Goal: Task Accomplishment & Management: Use online tool/utility

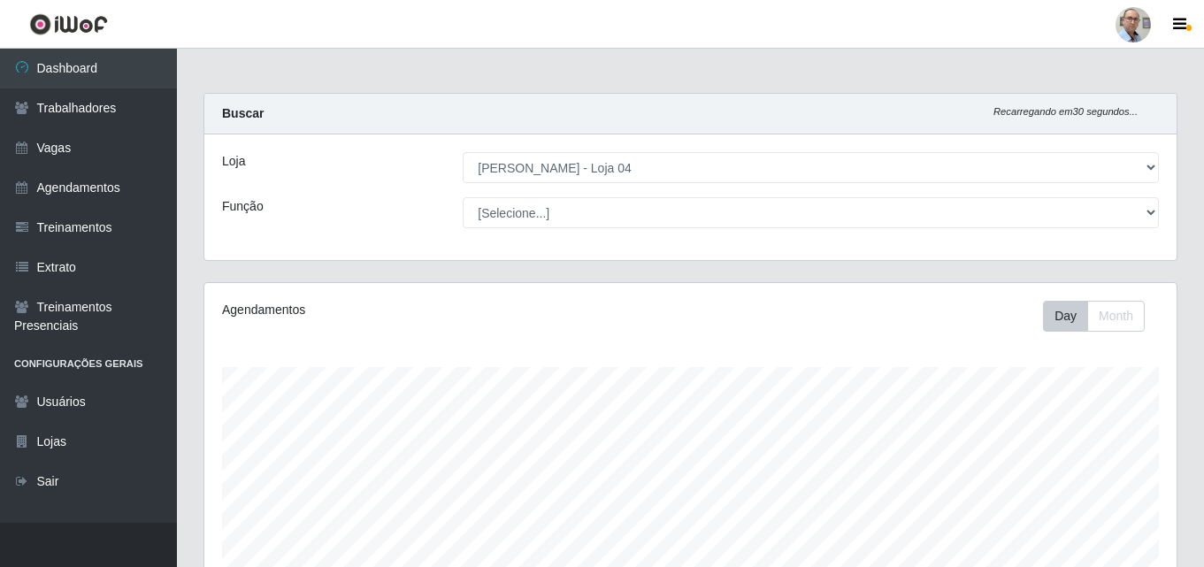
select select "251"
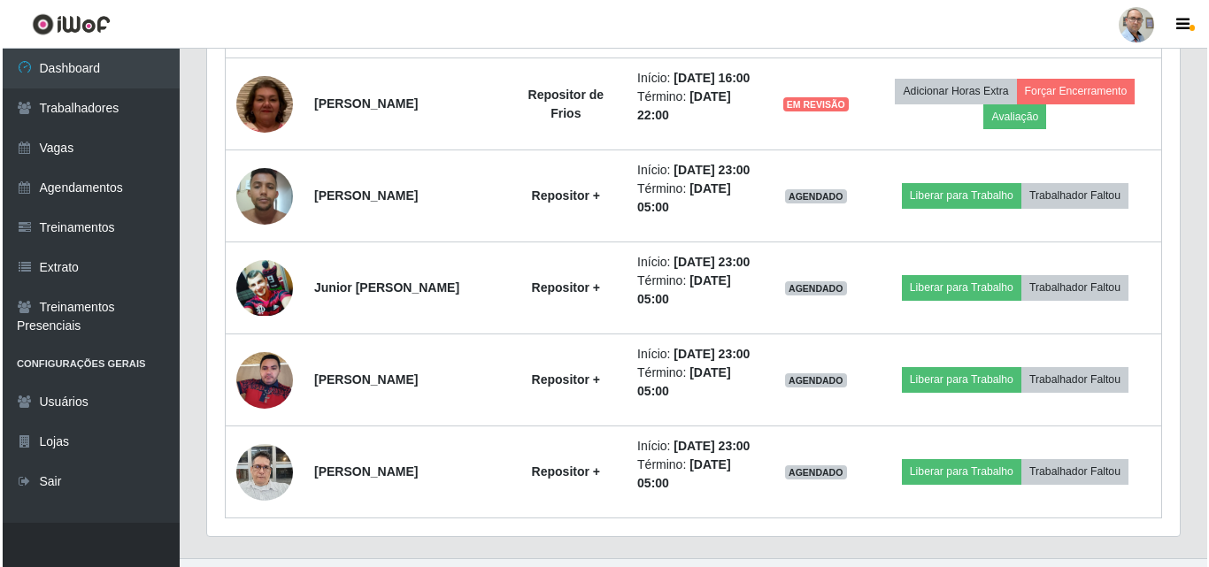
scroll to position [1399, 0]
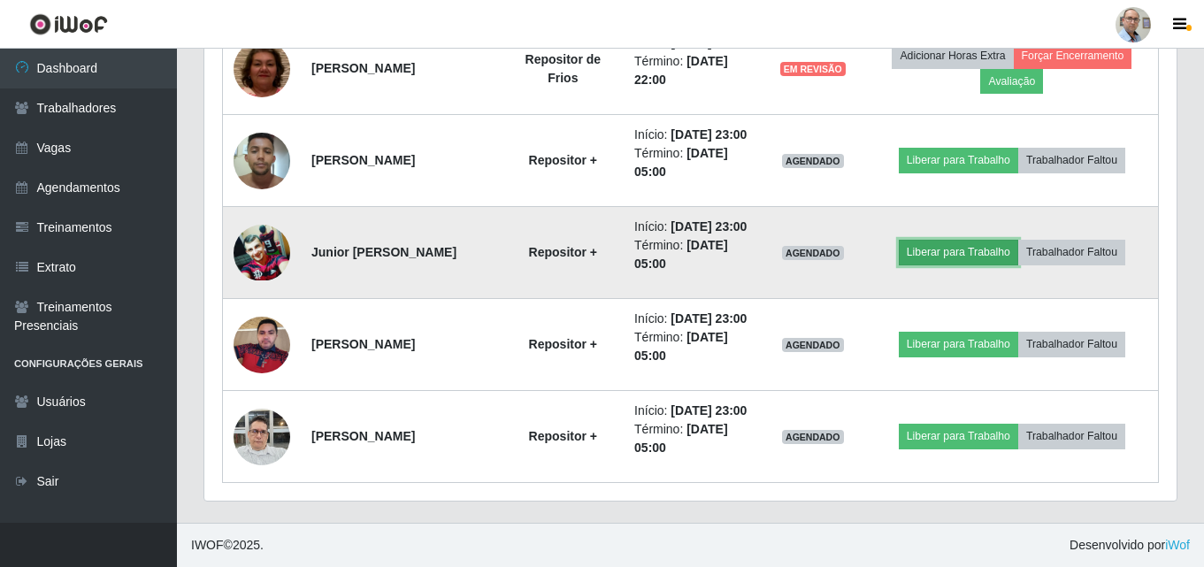
click at [947, 240] on button "Liberar para Trabalho" at bounding box center [958, 252] width 119 height 25
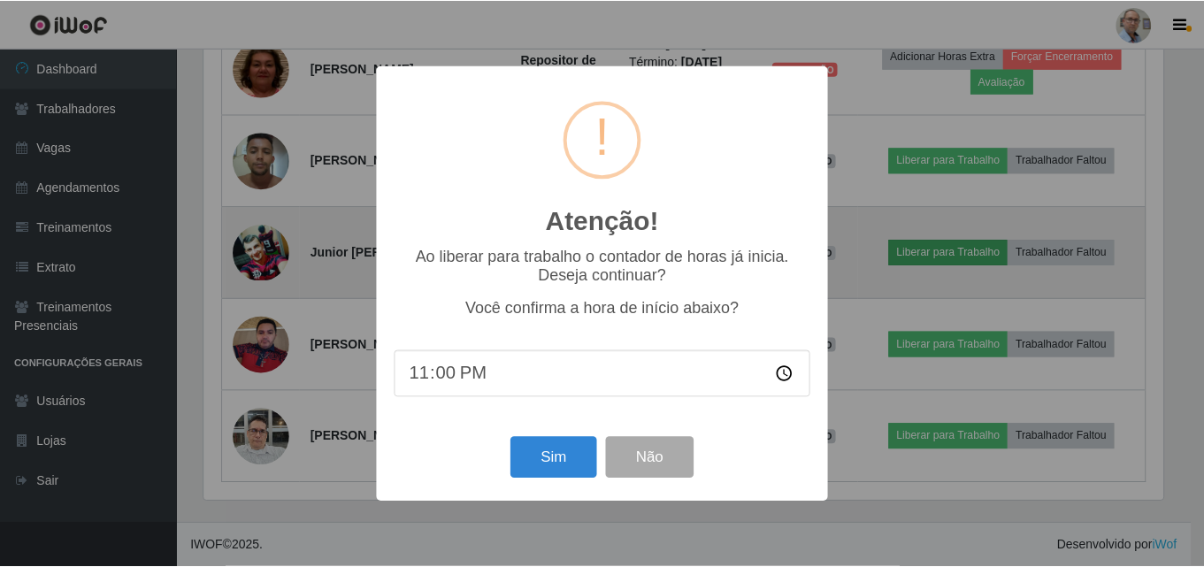
scroll to position [367, 964]
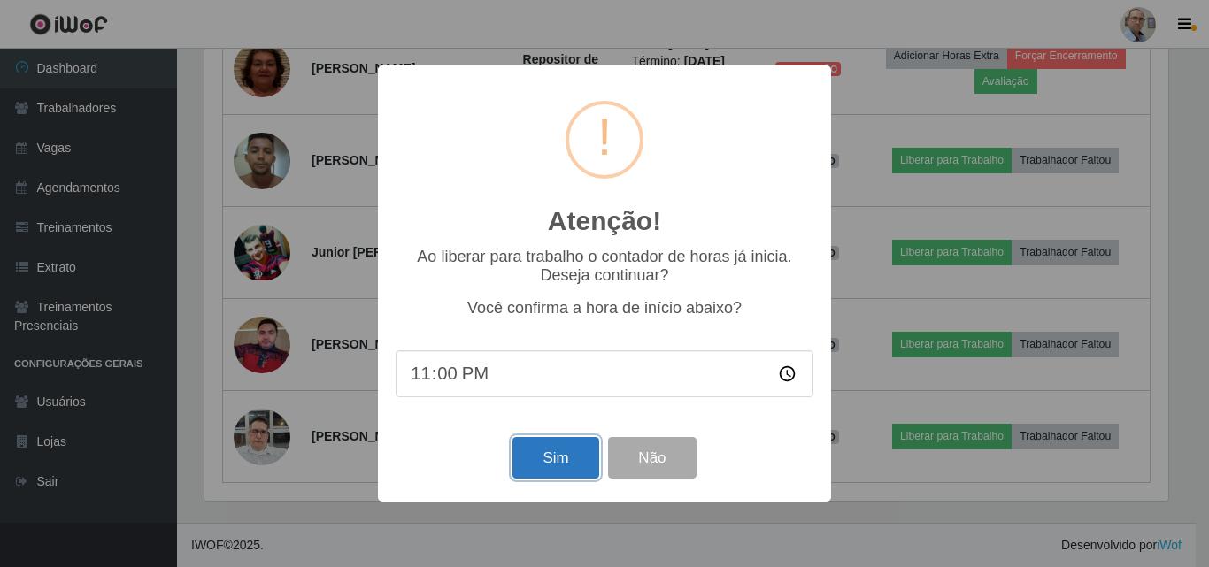
click at [541, 455] on button "Sim" at bounding box center [555, 458] width 86 height 42
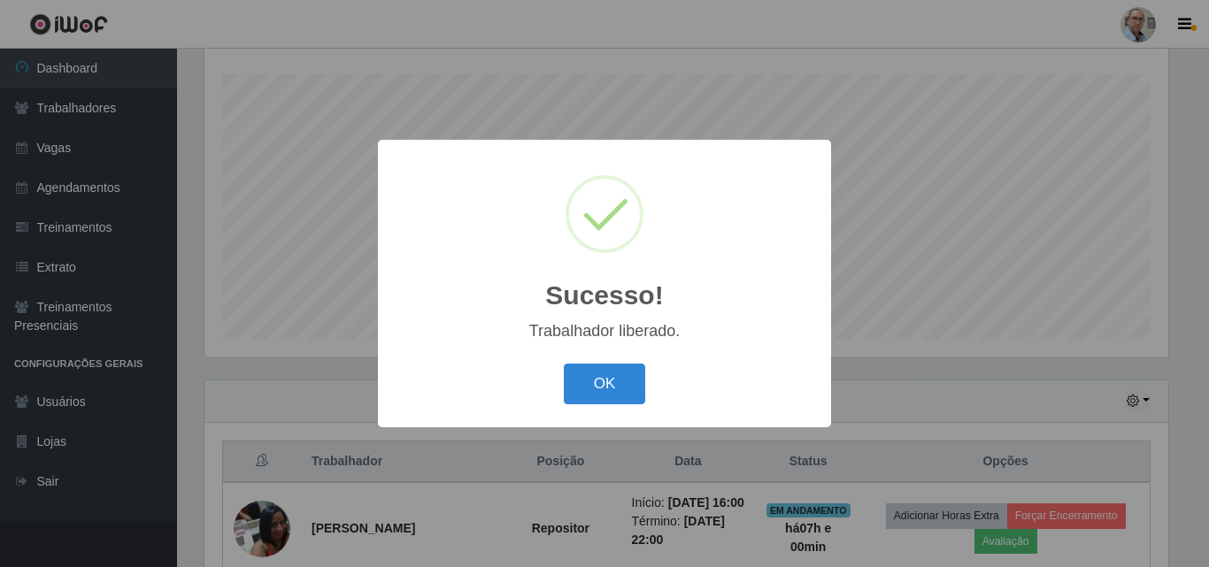
click at [920, 378] on div "Sucesso! × Trabalhador liberado. OK Cancel" at bounding box center [604, 283] width 1209 height 567
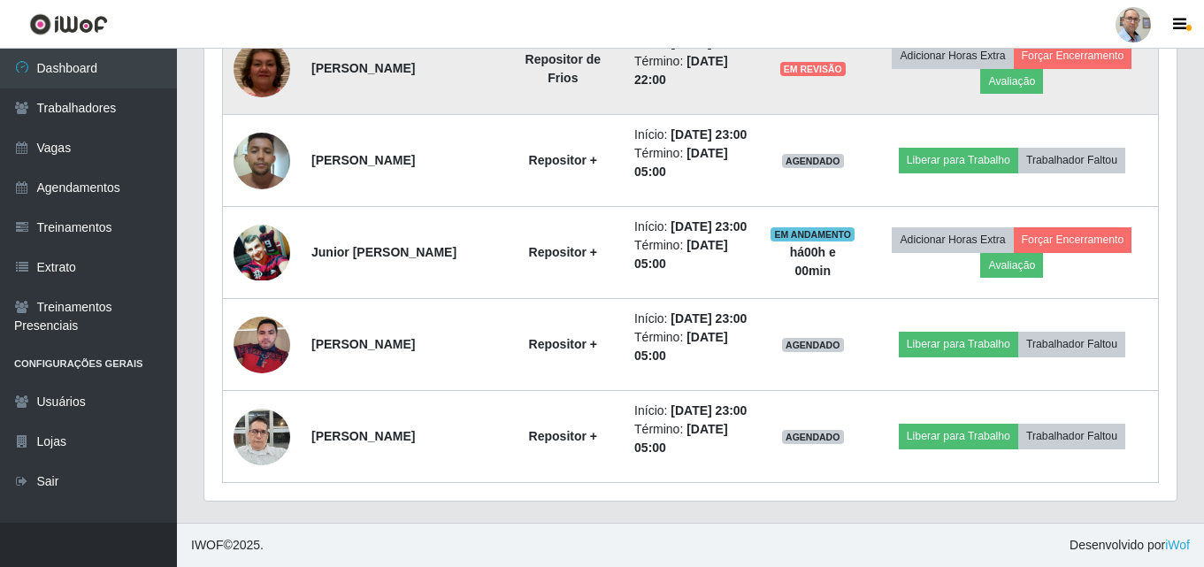
scroll to position [1399, 0]
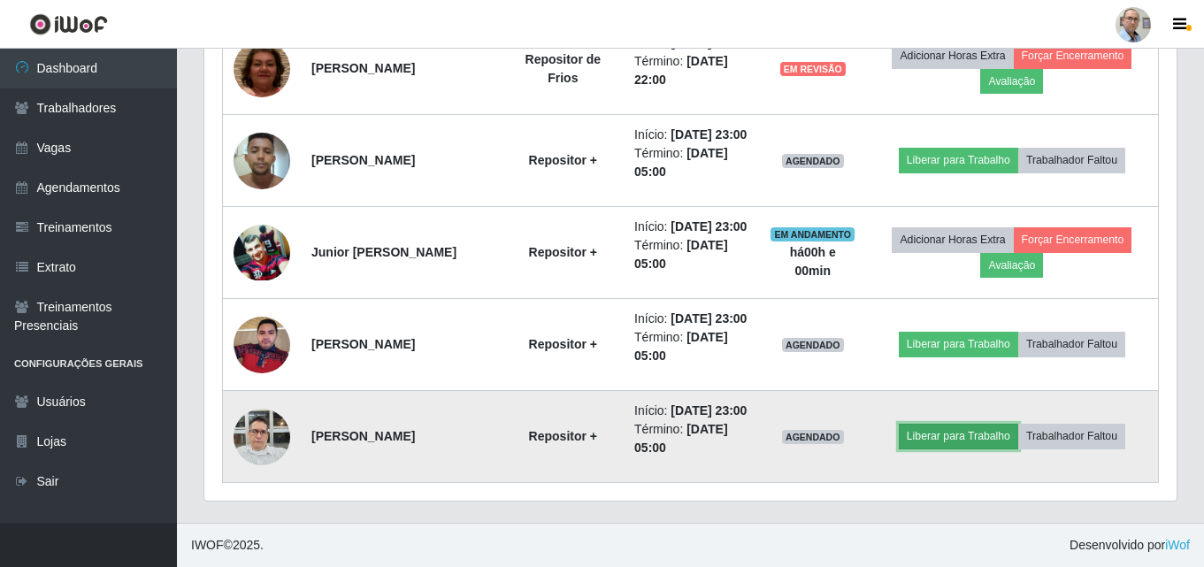
click at [936, 426] on button "Liberar para Trabalho" at bounding box center [958, 436] width 119 height 25
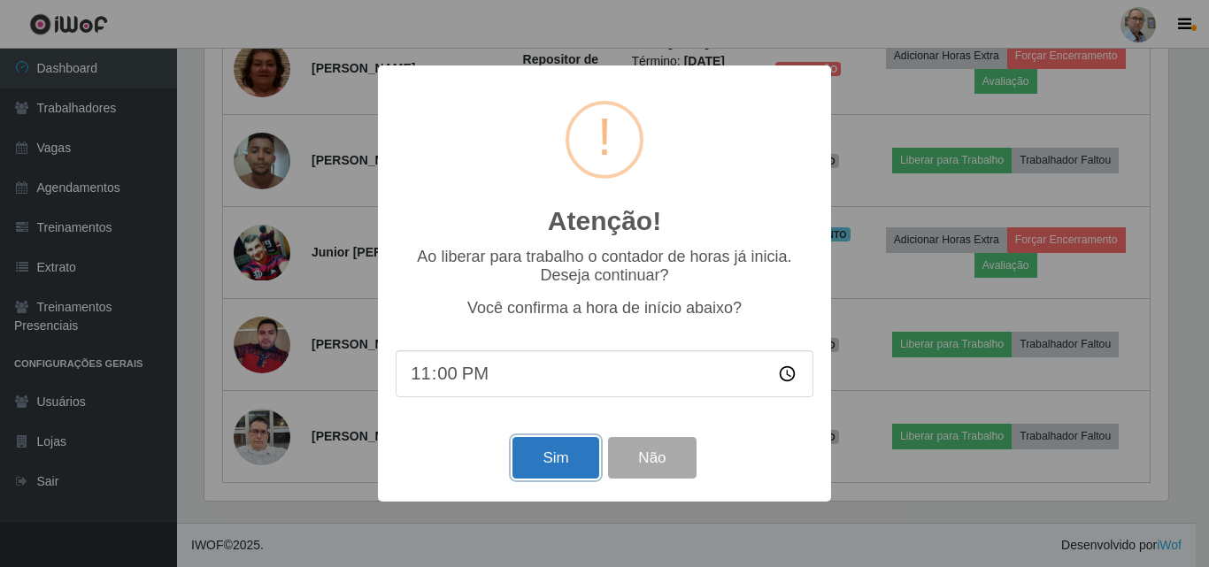
click at [560, 461] on button "Sim" at bounding box center [555, 458] width 86 height 42
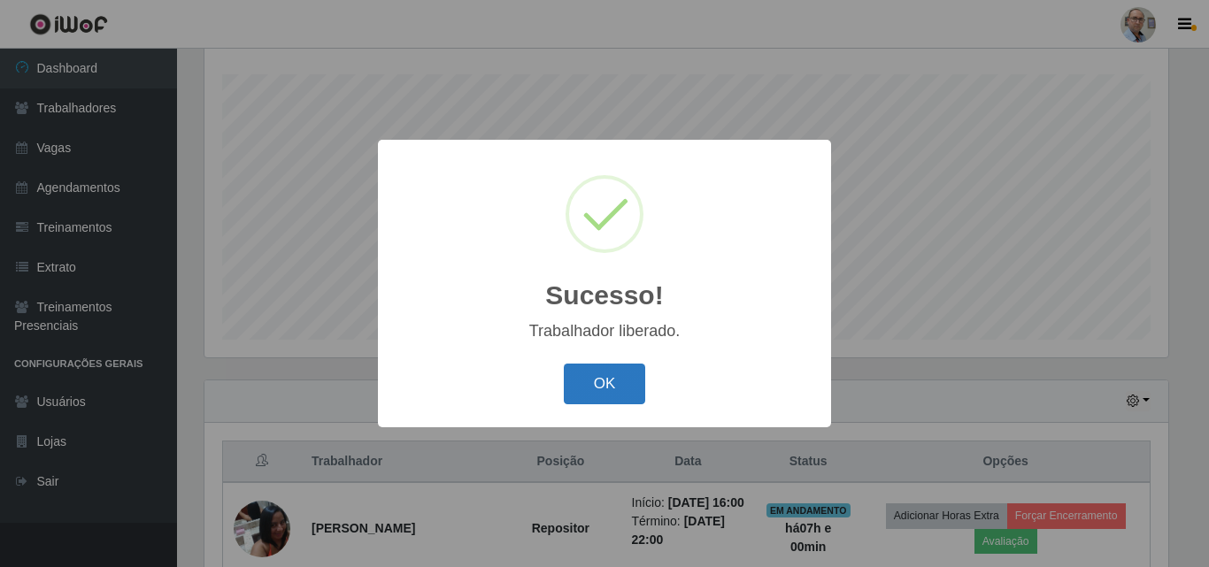
click at [577, 392] on button "OK" at bounding box center [605, 385] width 82 height 42
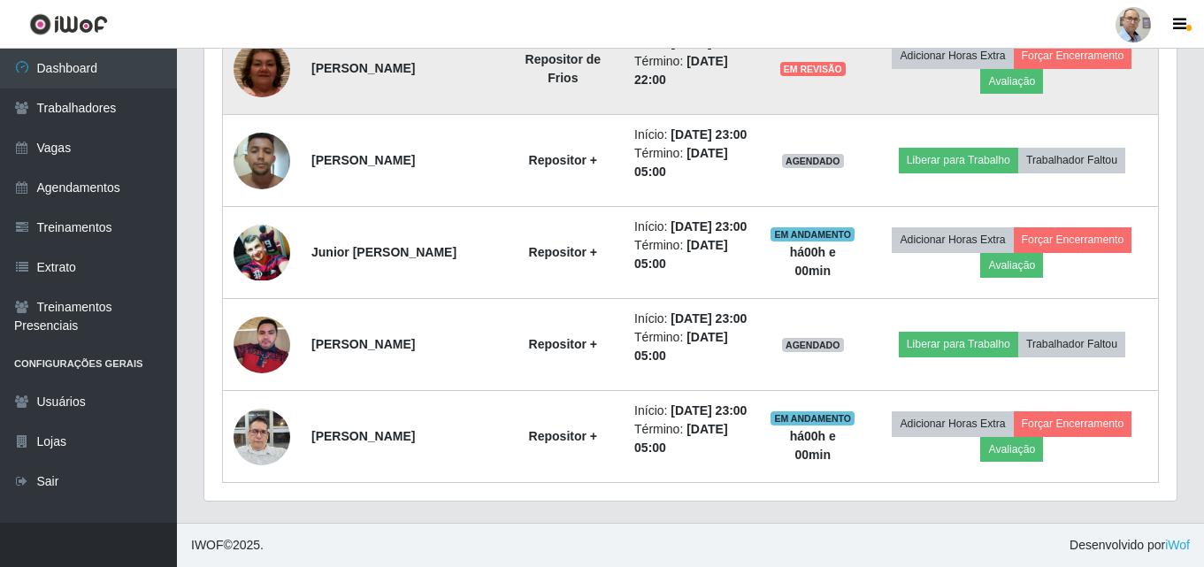
scroll to position [1222, 0]
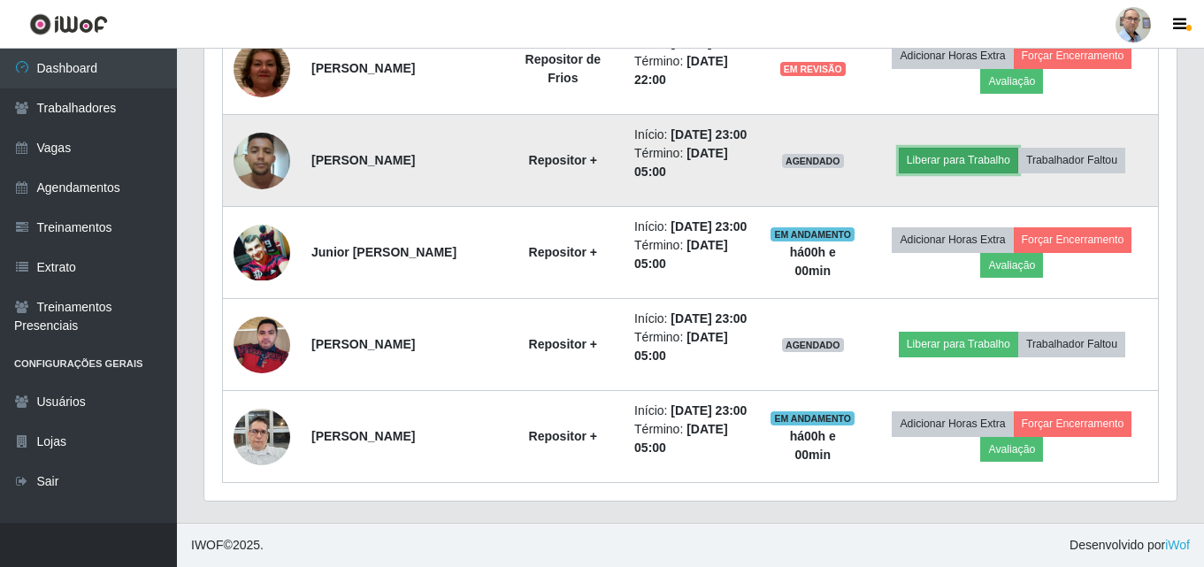
click at [958, 173] on button "Liberar para Trabalho" at bounding box center [958, 160] width 119 height 25
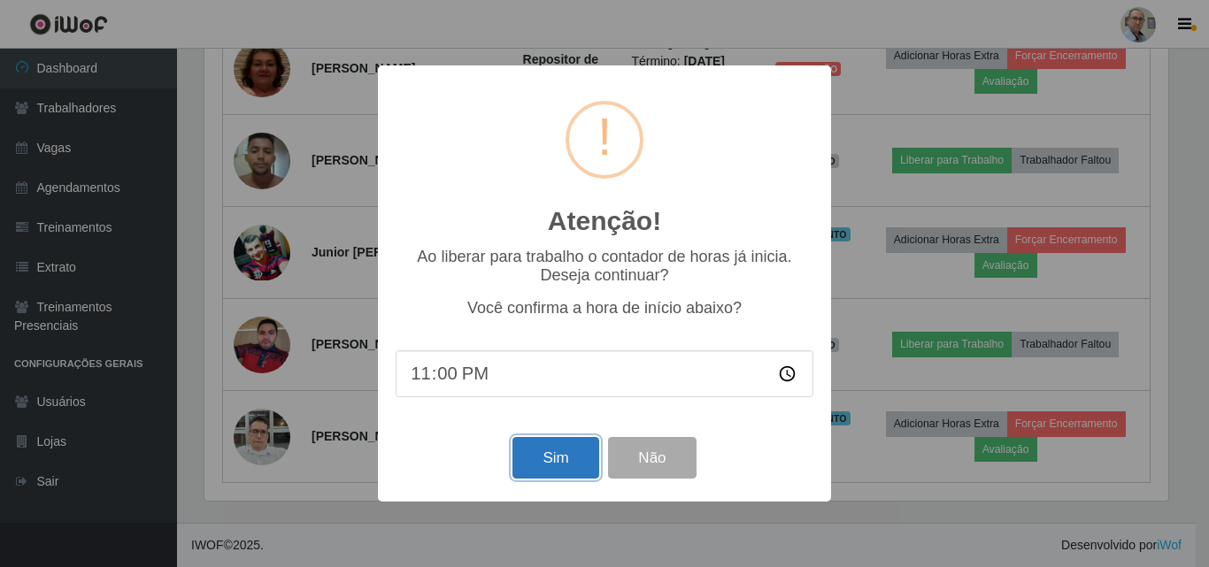
click at [545, 469] on button "Sim" at bounding box center [555, 458] width 86 height 42
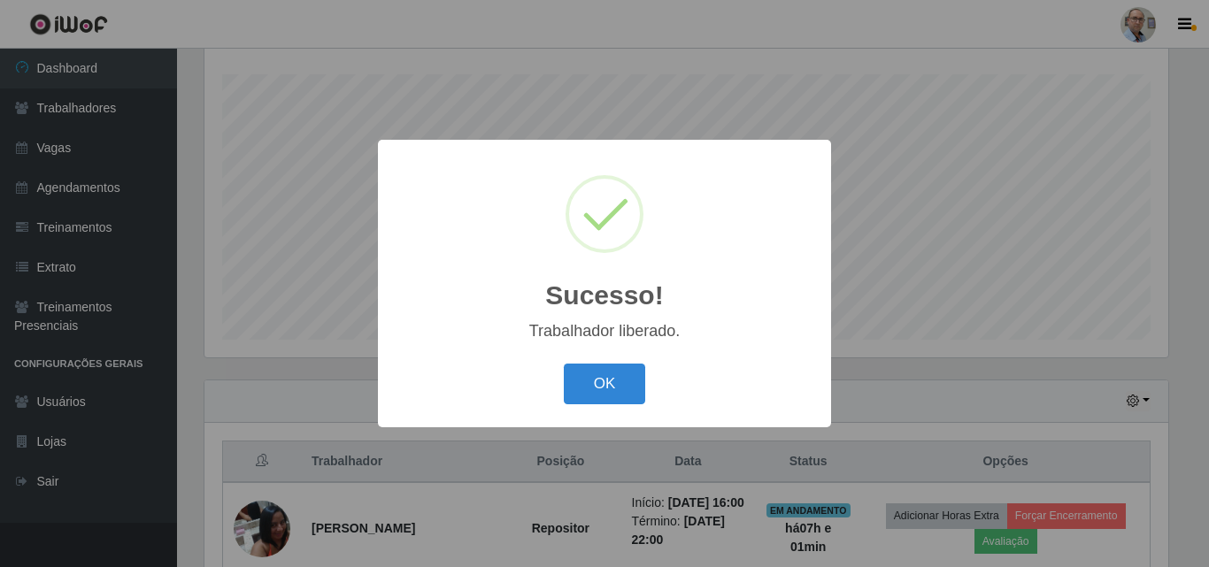
click at [607, 357] on div "Sucesso! × Trabalhador liberado. OK Cancel" at bounding box center [604, 283] width 453 height 287
click at [606, 370] on button "OK" at bounding box center [605, 385] width 82 height 42
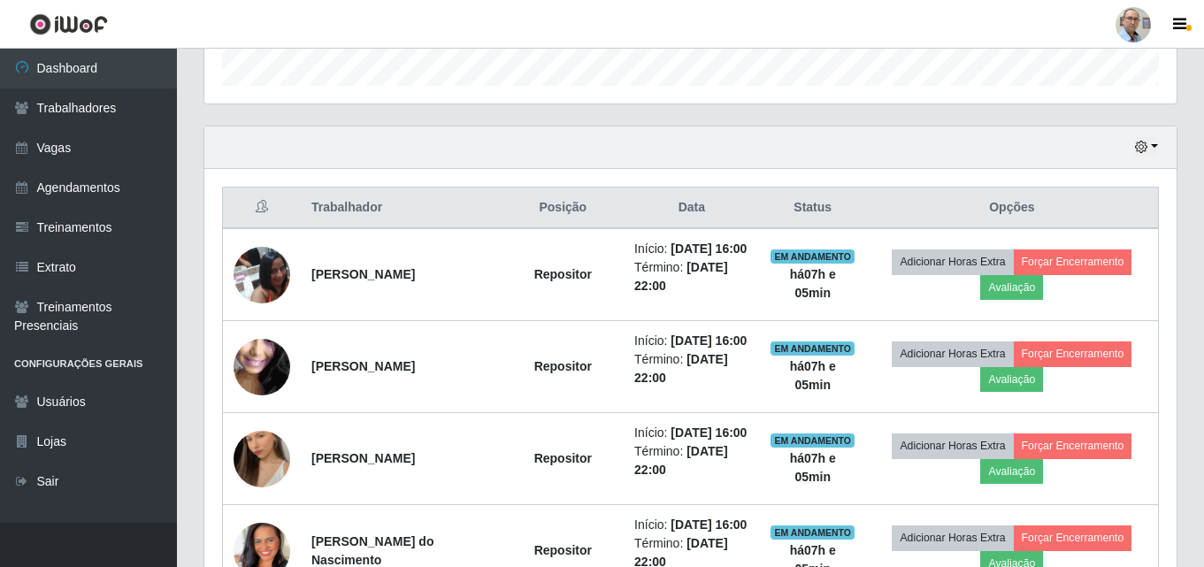
scroll to position [514, 0]
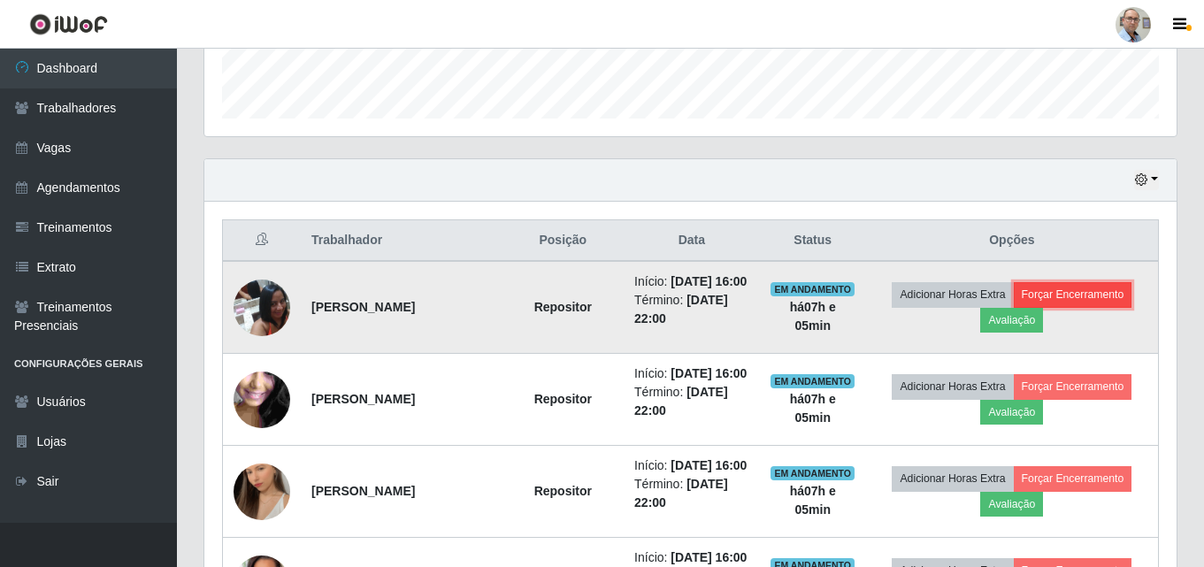
click at [1117, 300] on button "Forçar Encerramento" at bounding box center [1073, 294] width 119 height 25
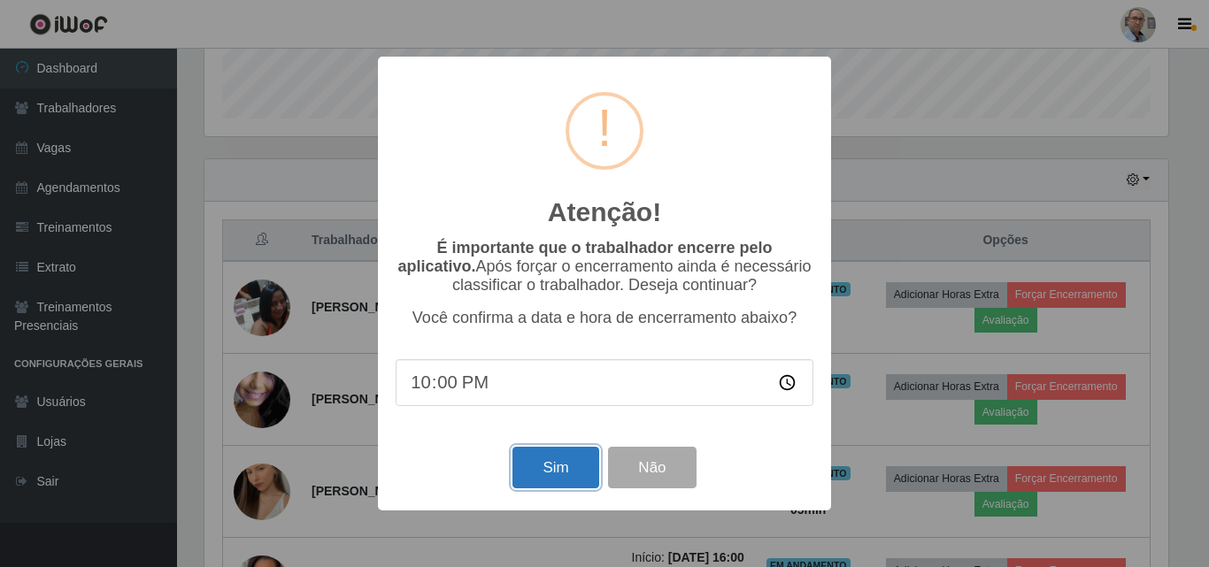
click at [578, 476] on button "Sim" at bounding box center [555, 468] width 86 height 42
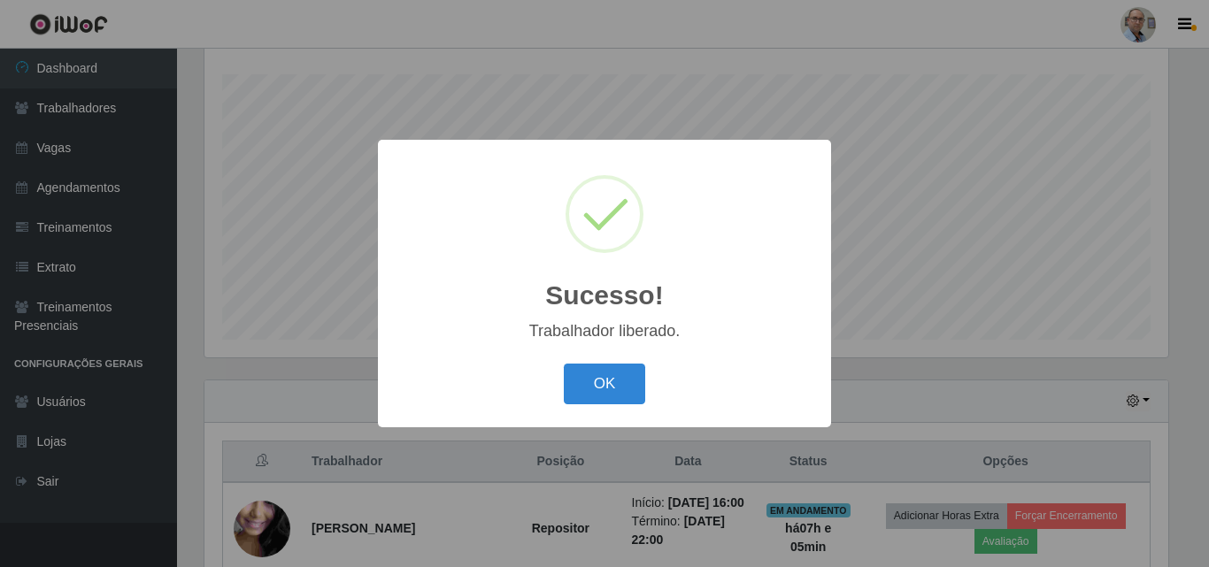
click at [996, 349] on div "Sucesso! × Trabalhador liberado. OK Cancel" at bounding box center [604, 283] width 1209 height 567
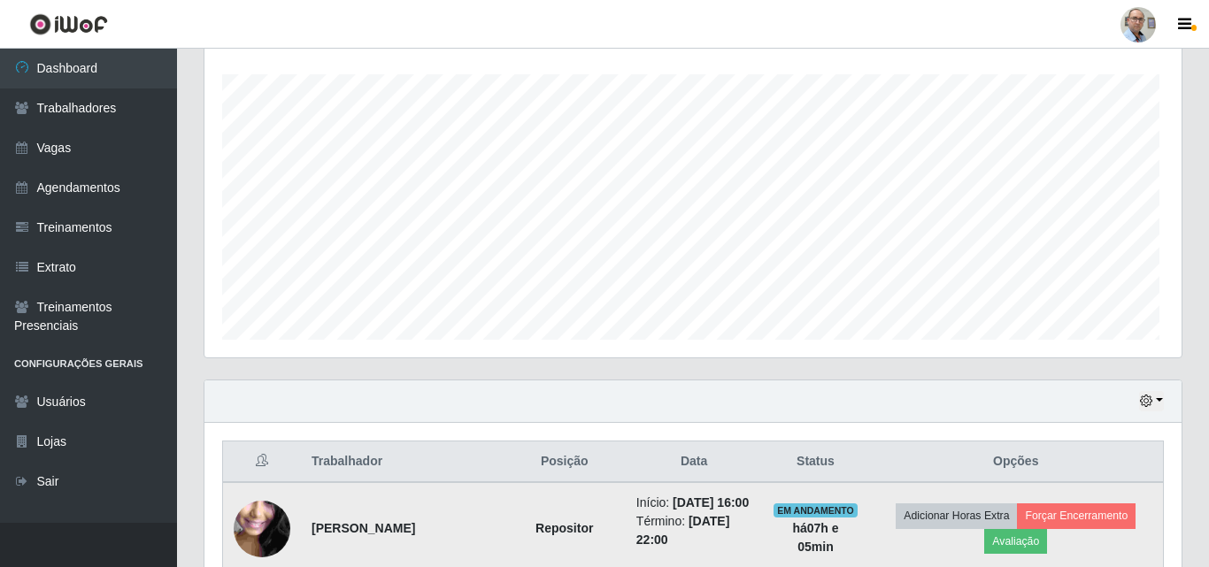
scroll to position [367, 972]
click at [1069, 516] on button "Forçar Encerramento" at bounding box center [1073, 515] width 119 height 25
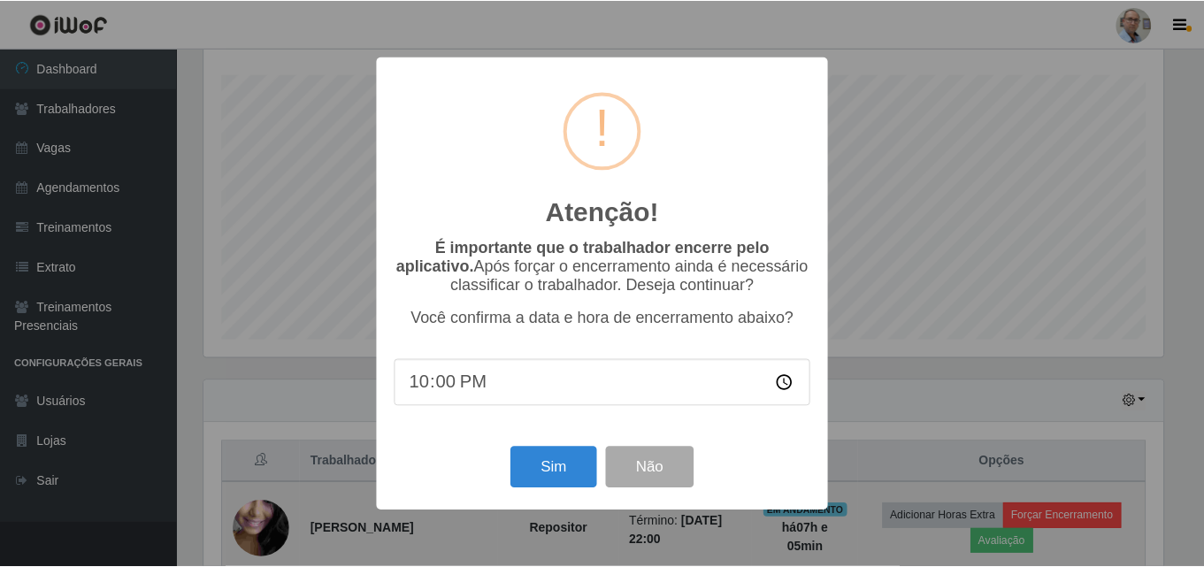
scroll to position [367, 964]
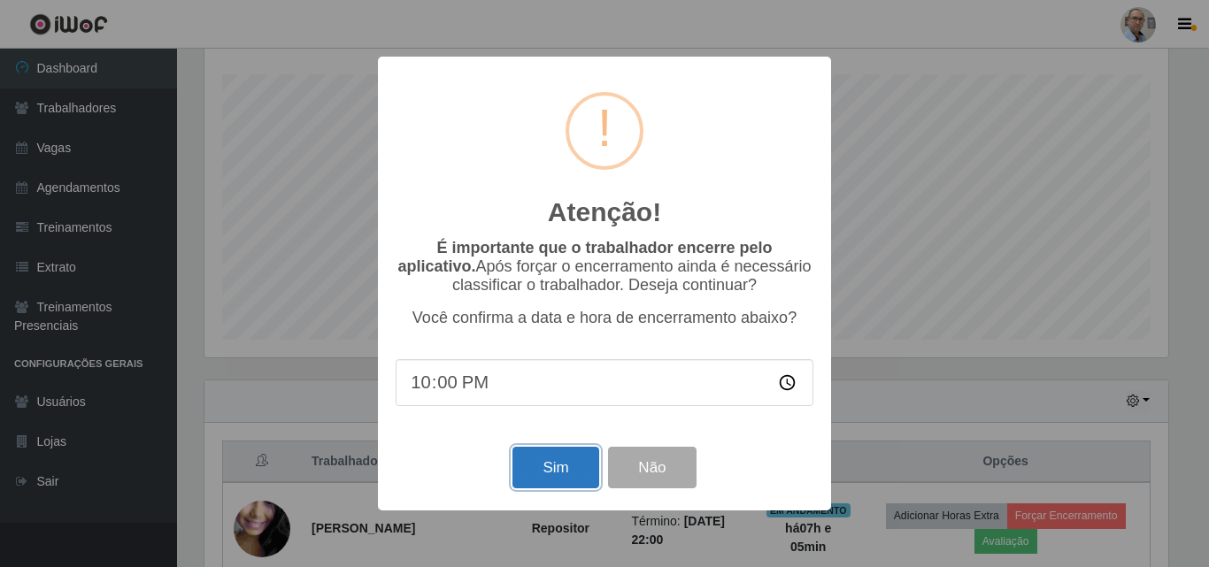
click at [541, 463] on button "Sim" at bounding box center [555, 468] width 86 height 42
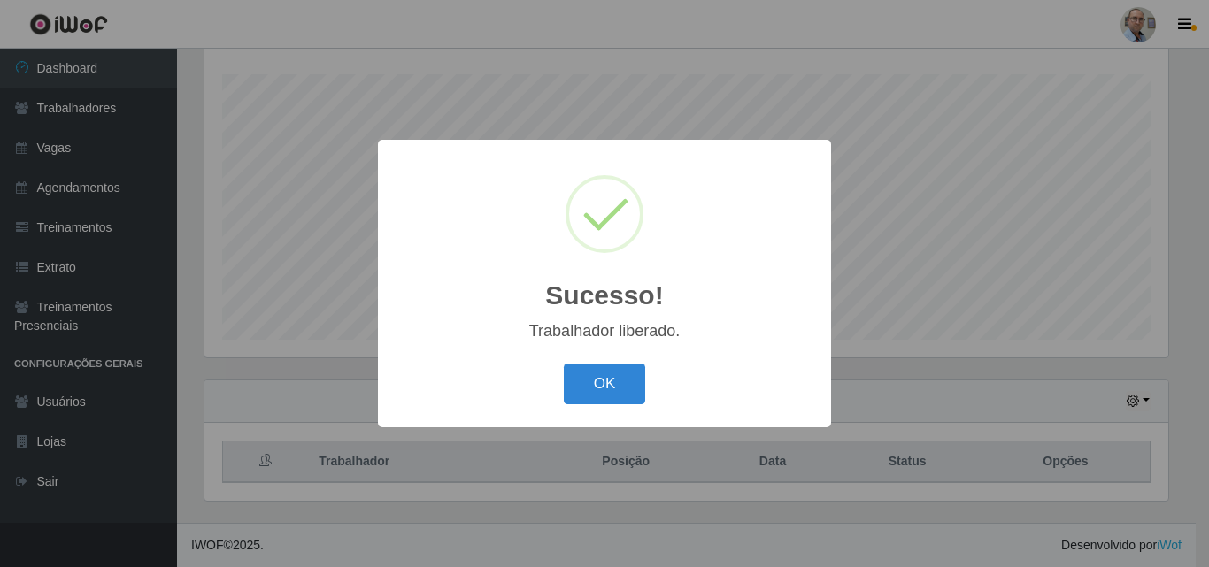
click at [1036, 403] on div "Sucesso! × Trabalhador liberado. OK Cancel" at bounding box center [604, 283] width 1209 height 567
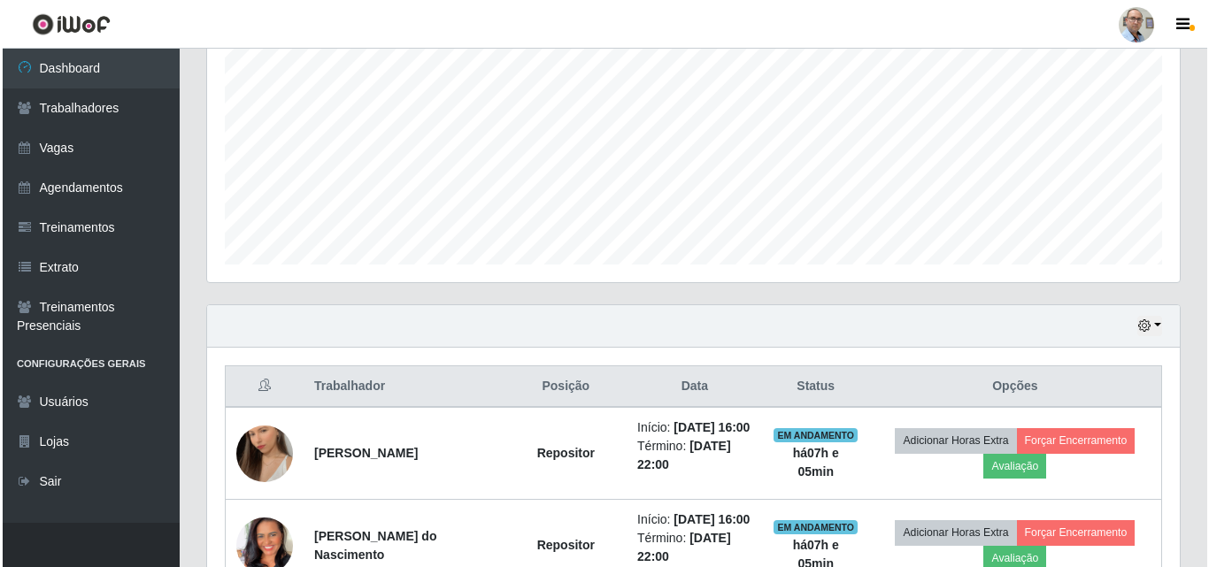
scroll to position [647, 0]
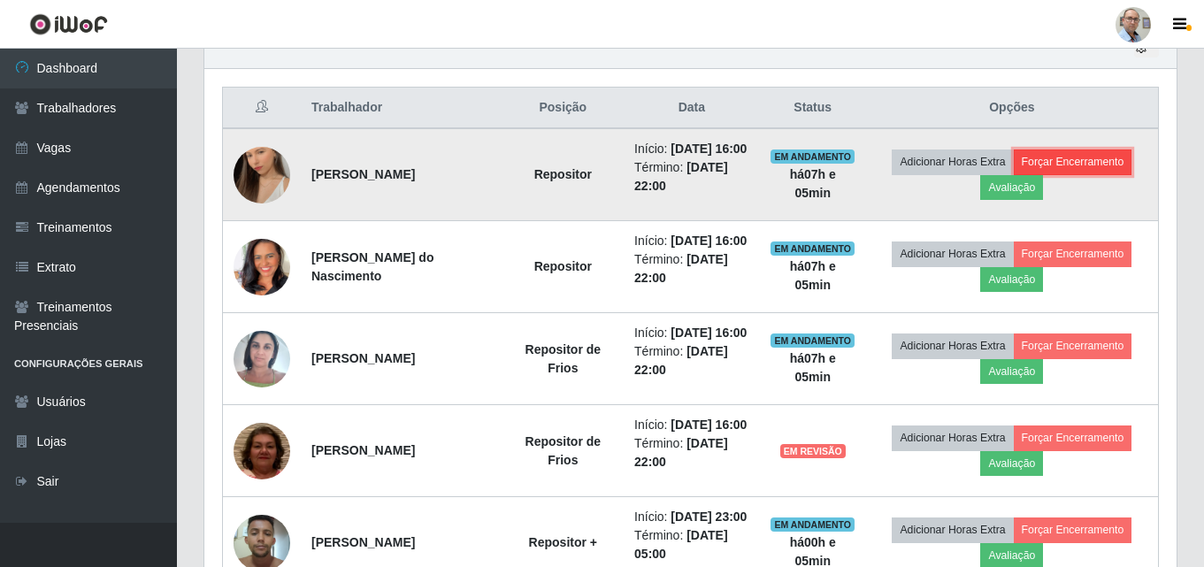
click at [1102, 163] on button "Forçar Encerramento" at bounding box center [1073, 162] width 119 height 25
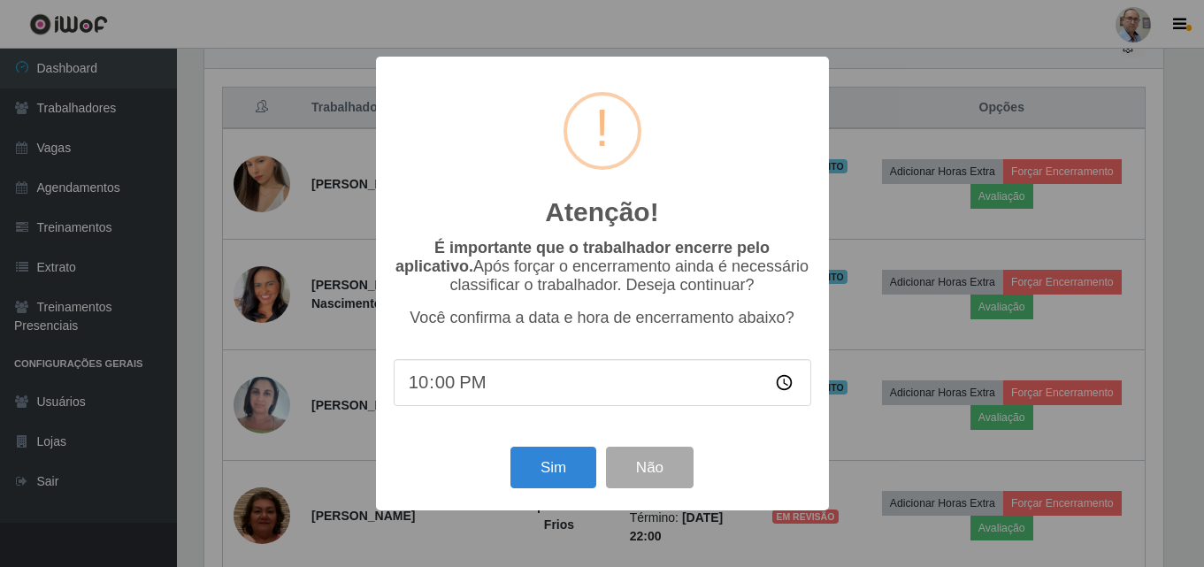
scroll to position [367, 964]
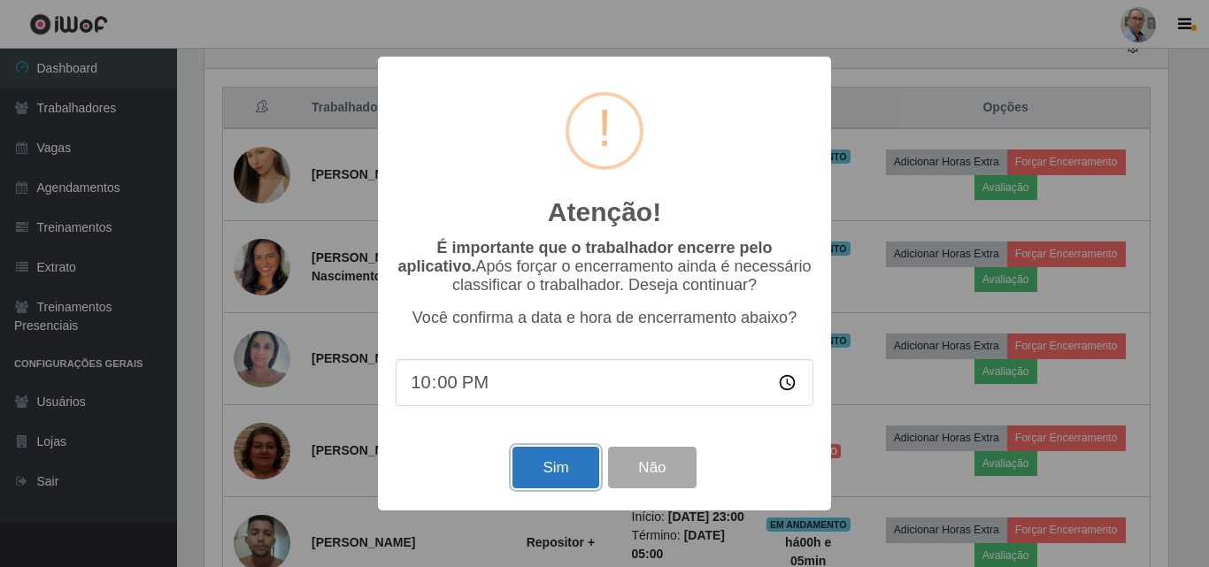
click at [538, 473] on button "Sim" at bounding box center [555, 468] width 86 height 42
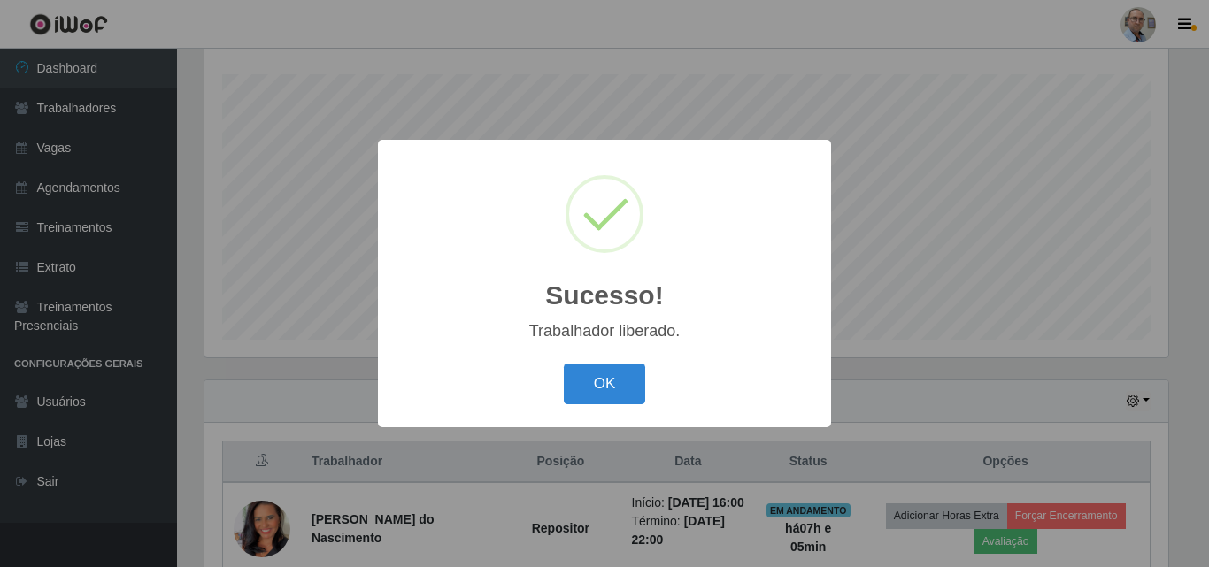
click at [878, 365] on div "Sucesso! × Trabalhador liberado. OK Cancel" at bounding box center [604, 283] width 1209 height 567
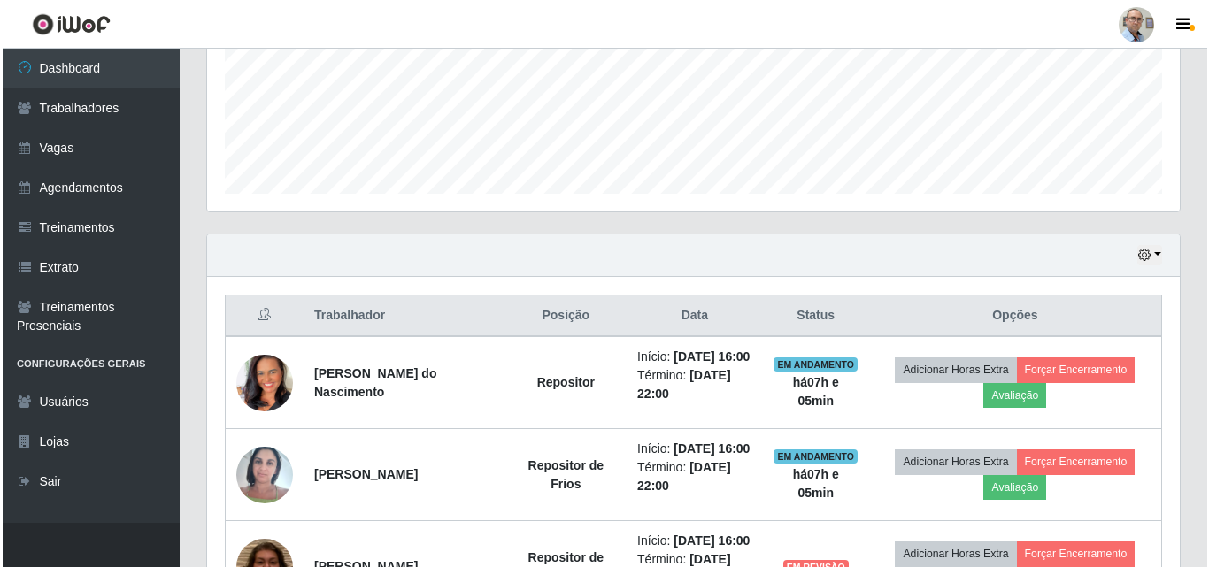
scroll to position [470, 0]
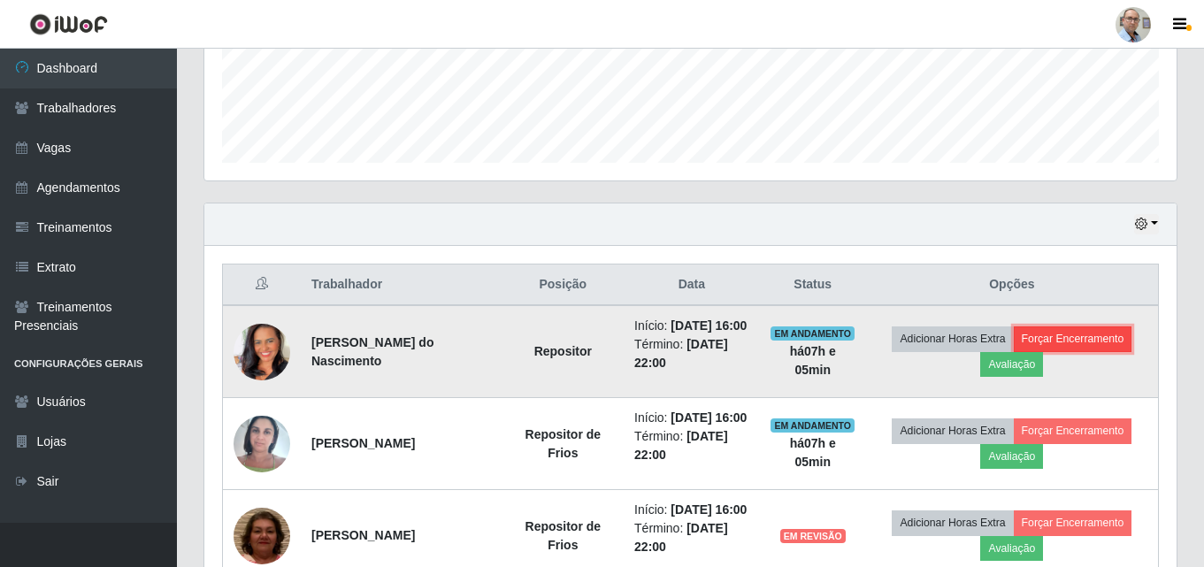
click at [1101, 351] on button "Forçar Encerramento" at bounding box center [1073, 338] width 119 height 25
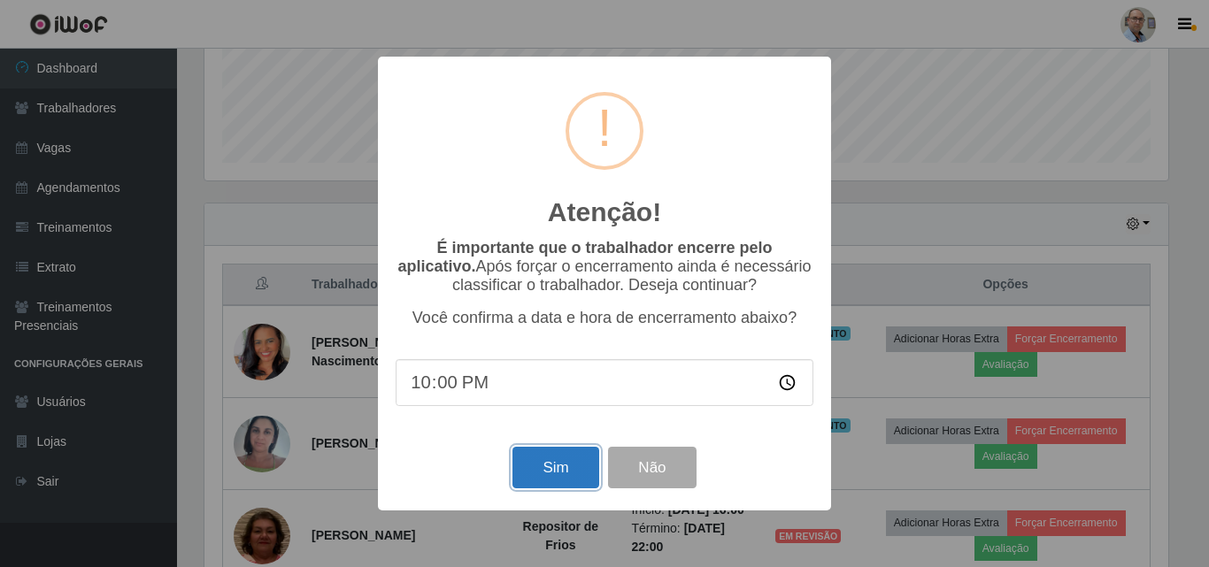
click at [526, 467] on button "Sim" at bounding box center [555, 468] width 86 height 42
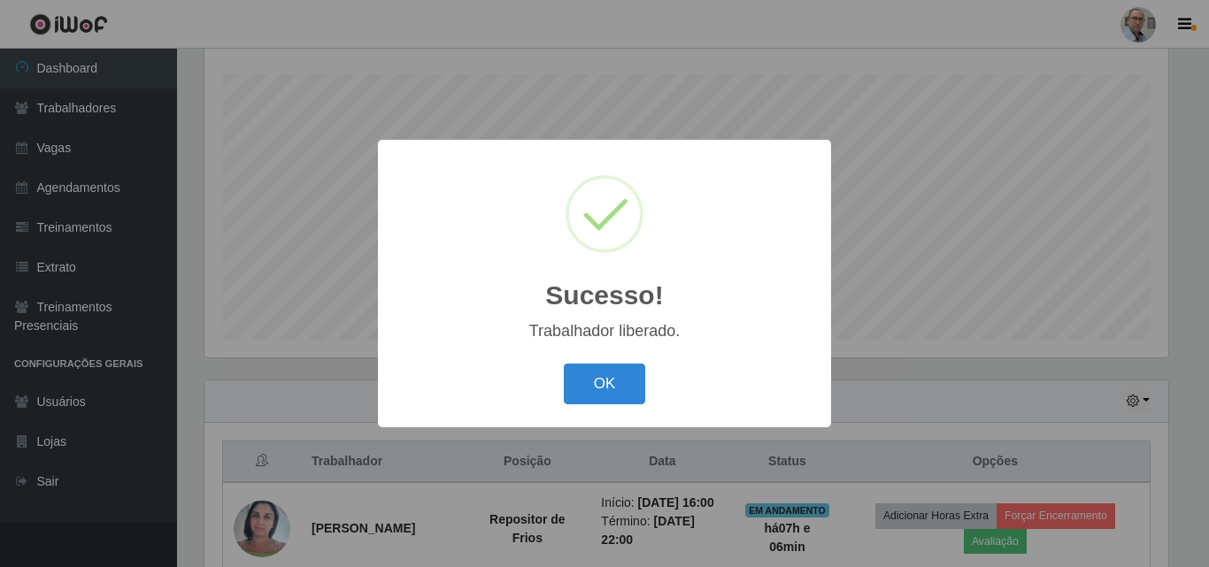
click at [1140, 326] on div "Sucesso! × Trabalhador liberado. OK Cancel" at bounding box center [604, 283] width 1209 height 567
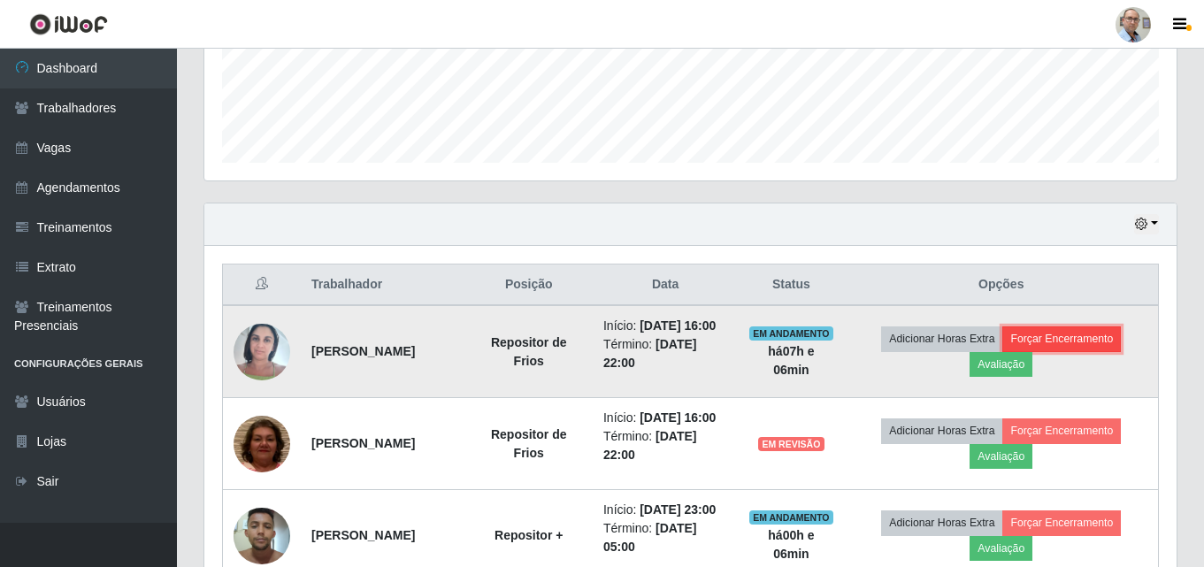
click at [1105, 349] on button "Forçar Encerramento" at bounding box center [1061, 338] width 119 height 25
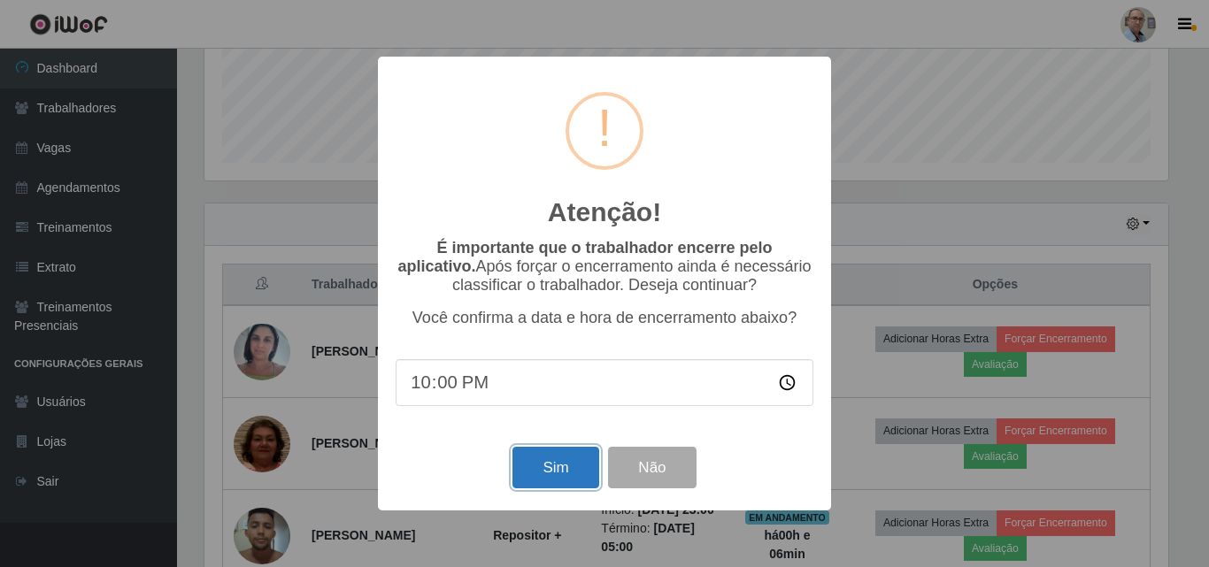
click at [537, 460] on button "Sim" at bounding box center [555, 468] width 86 height 42
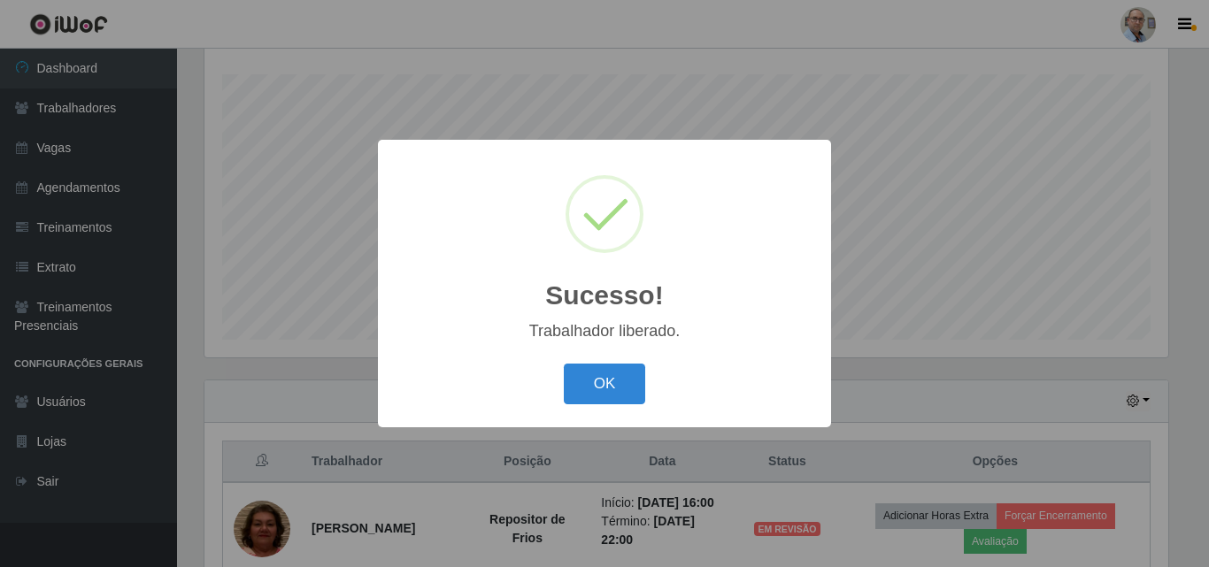
click at [1086, 387] on div "Sucesso! × Trabalhador liberado. OK Cancel" at bounding box center [604, 283] width 1209 height 567
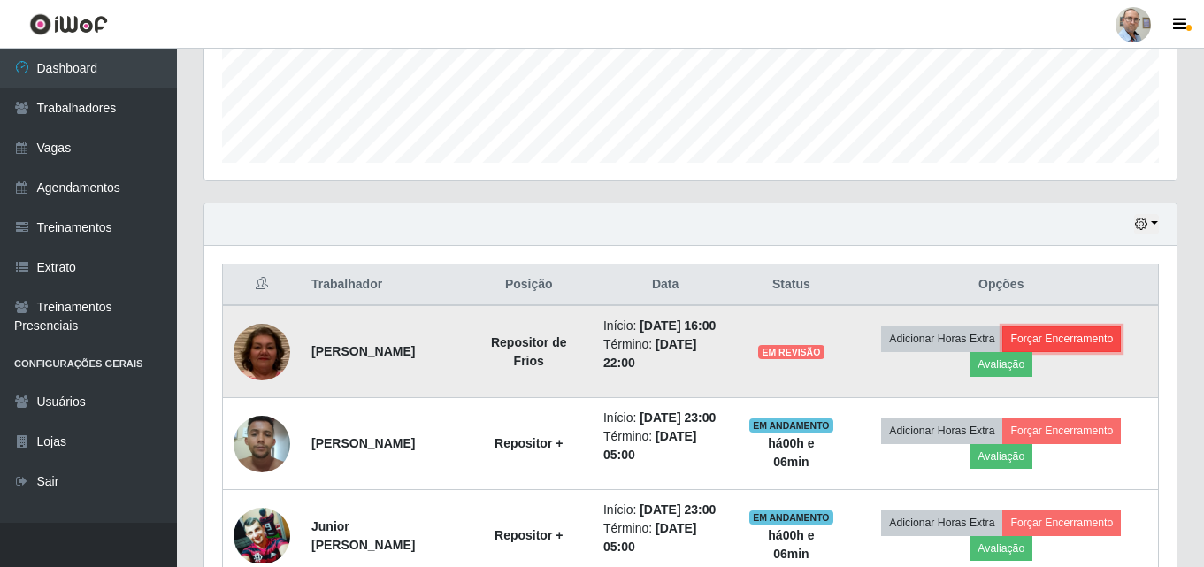
click at [1081, 345] on button "Forçar Encerramento" at bounding box center [1061, 338] width 119 height 25
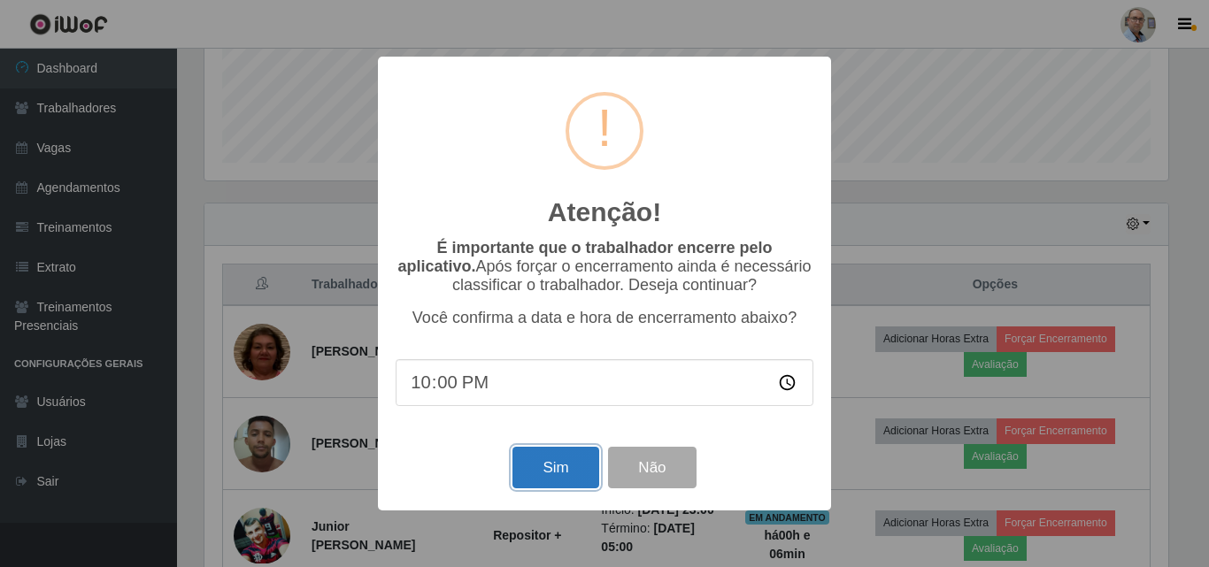
click at [548, 468] on button "Sim" at bounding box center [555, 468] width 86 height 42
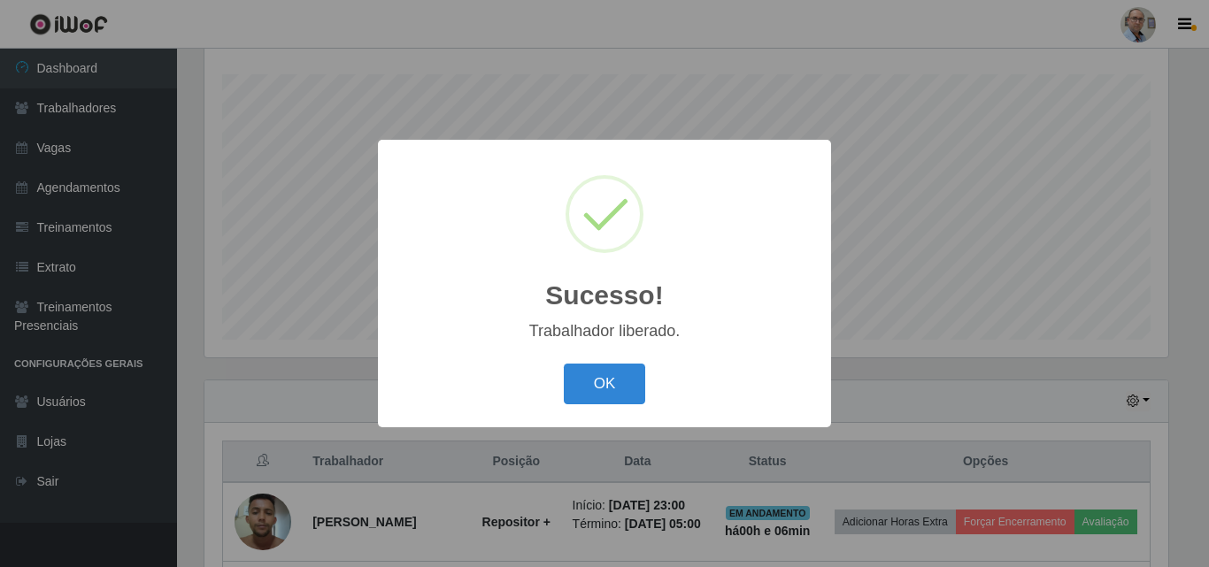
click at [893, 354] on div "Sucesso! × Trabalhador liberado. OK Cancel" at bounding box center [604, 283] width 1209 height 567
